Goal: Answer question/provide support: Share knowledge or assist other users

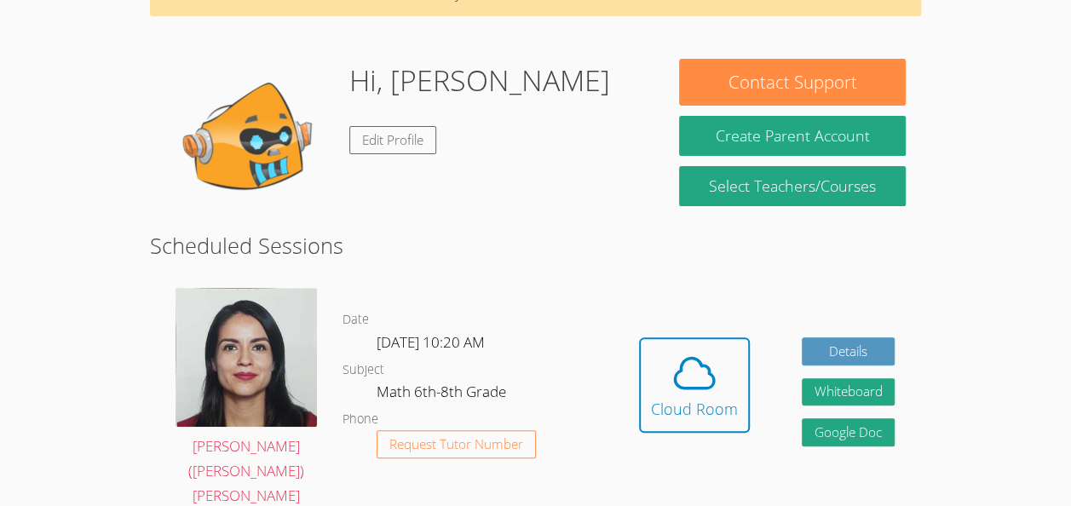
scroll to position [106, 0]
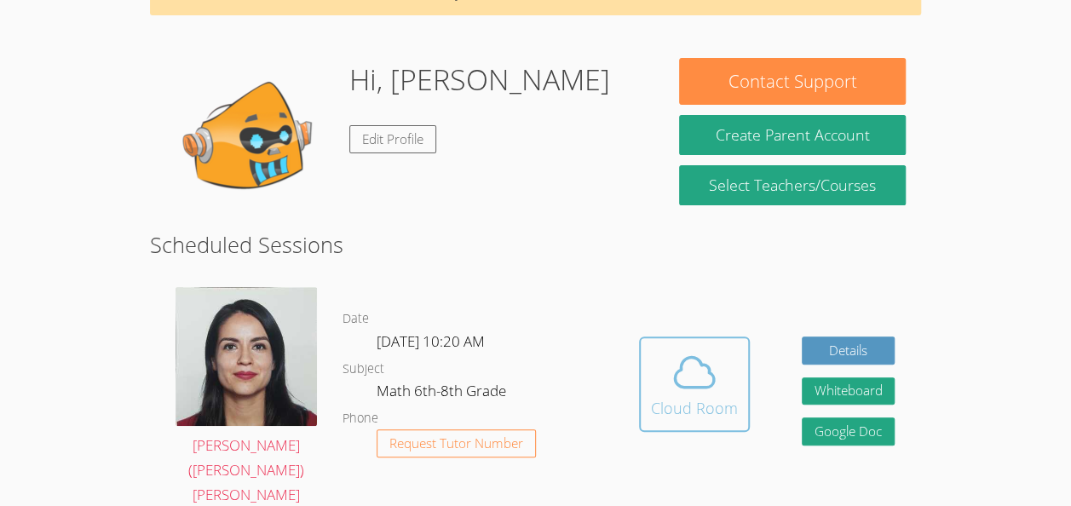
click at [695, 365] on icon at bounding box center [695, 373] width 48 height 48
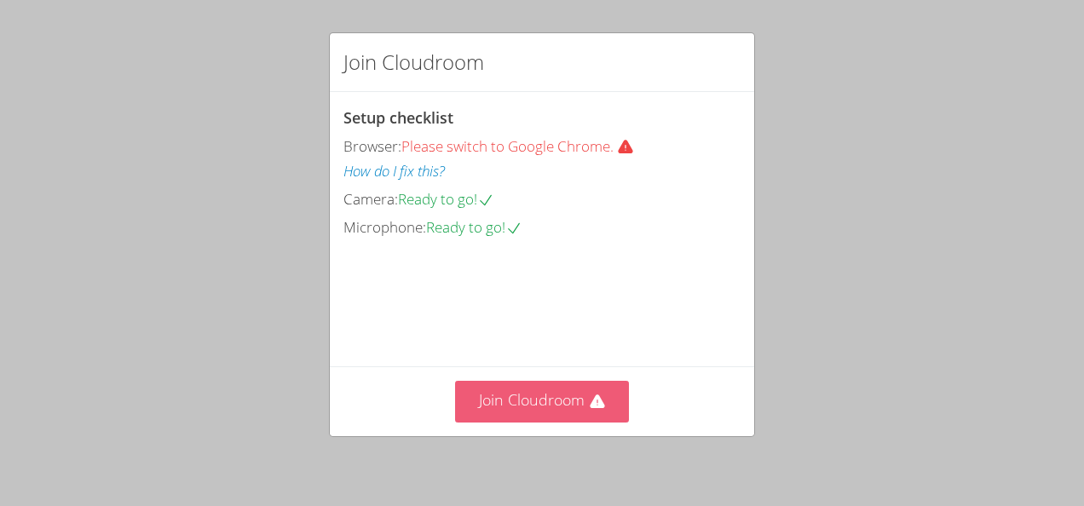
click at [571, 395] on button "Join Cloudroom" at bounding box center [542, 402] width 175 height 42
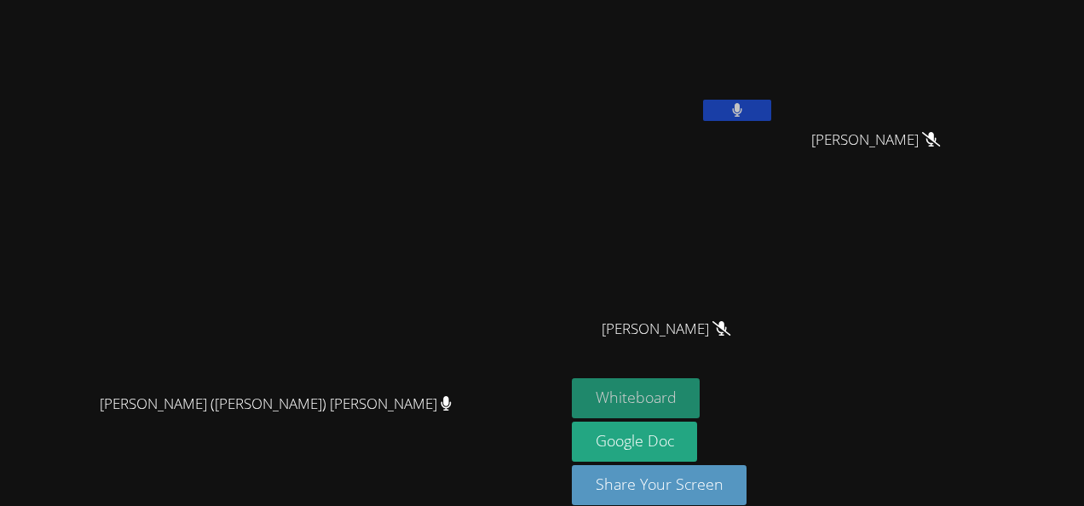
click at [700, 388] on button "Whiteboard" at bounding box center [636, 398] width 129 height 40
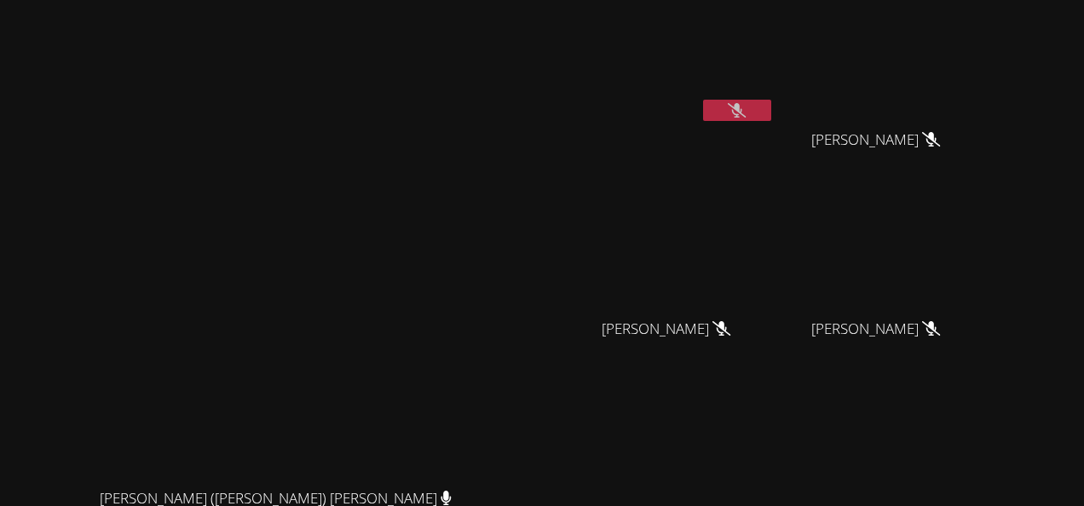
click at [775, 331] on div "[PERSON_NAME]" at bounding box center [673, 344] width 203 height 68
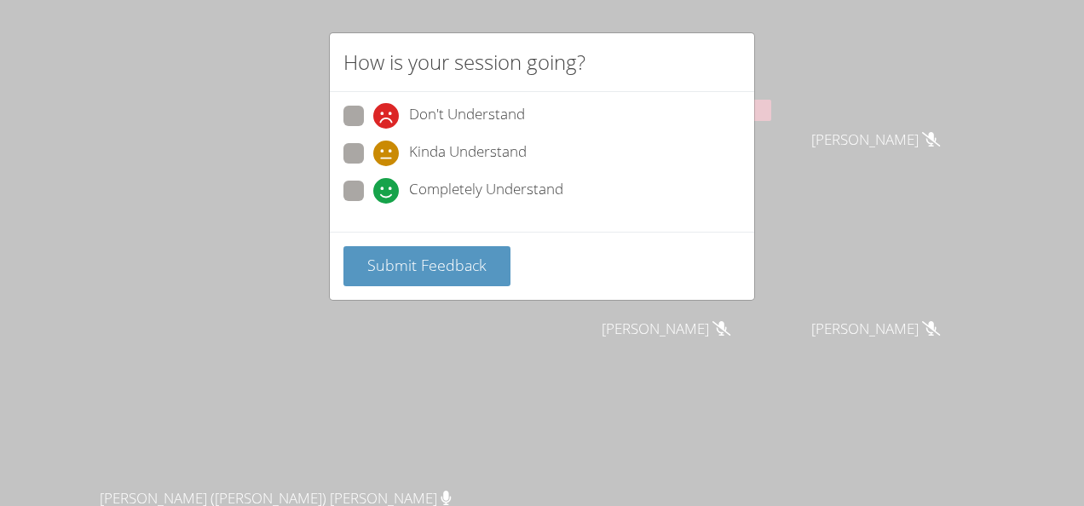
drag, startPoint x: 357, startPoint y: 191, endPoint x: 339, endPoint y: 273, distance: 83.7
drag, startPoint x: 339, startPoint y: 273, endPoint x: 272, endPoint y: 289, distance: 69.2
click at [272, 289] on div "How is your session going? Don't Understand Kinda Understand Completely Underst…" at bounding box center [542, 253] width 1084 height 506
click at [404, 280] on button "Submit Feedback" at bounding box center [426, 266] width 167 height 40
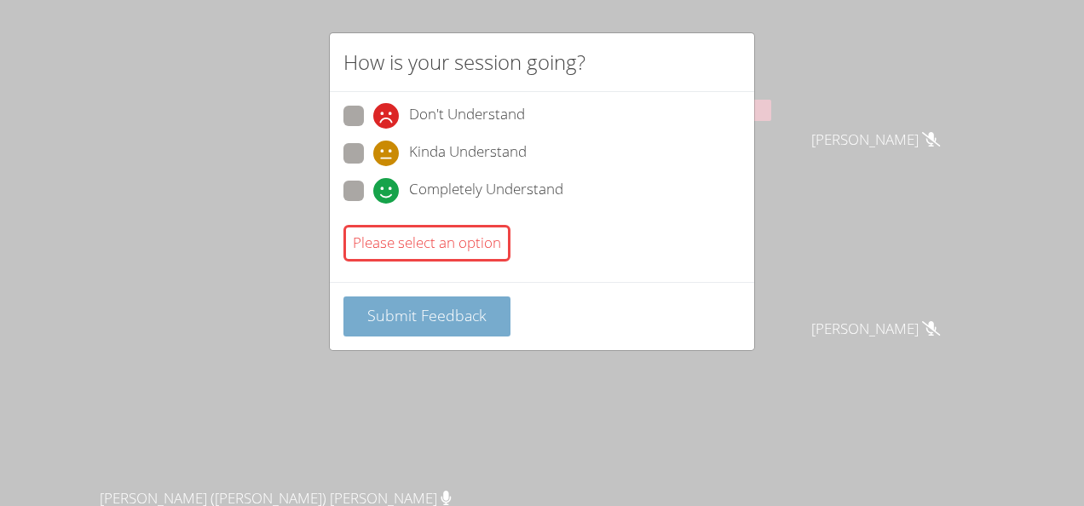
click at [408, 314] on span "Submit Feedback" at bounding box center [426, 315] width 119 height 20
click at [373, 204] on span at bounding box center [373, 204] width 0 height 0
click at [373, 195] on input "Completely Understand" at bounding box center [380, 188] width 14 height 14
radio input "true"
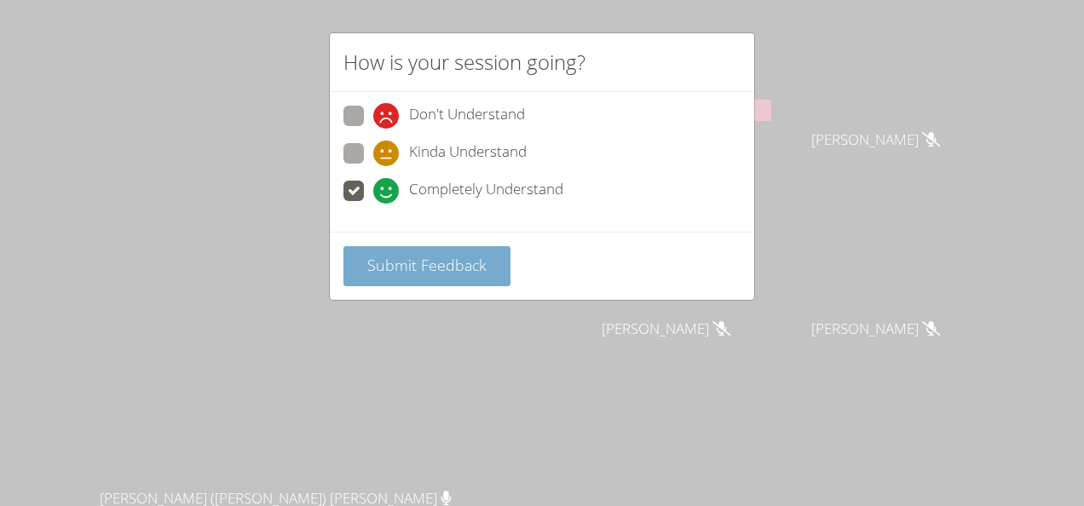
click at [398, 268] on span "Submit Feedback" at bounding box center [426, 265] width 119 height 20
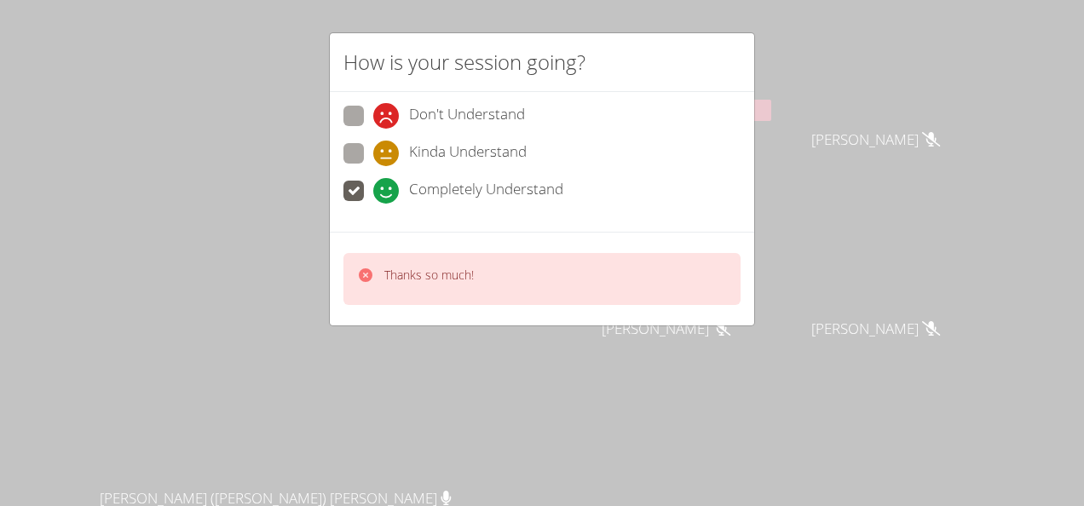
click at [489, 297] on div "Thanks so much!" at bounding box center [541, 279] width 397 height 52
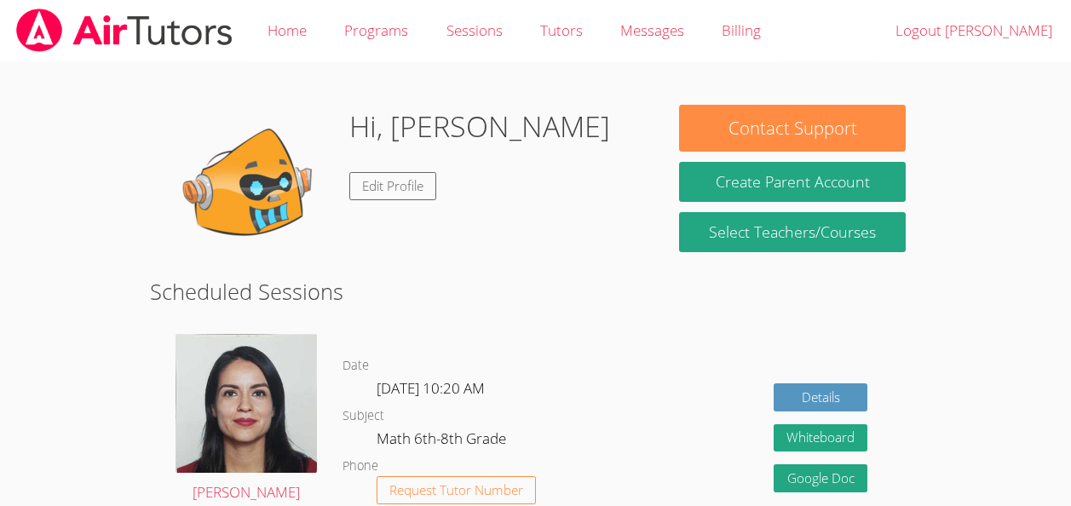
scroll to position [106, 0]
